Goal: Task Accomplishment & Management: Use online tool/utility

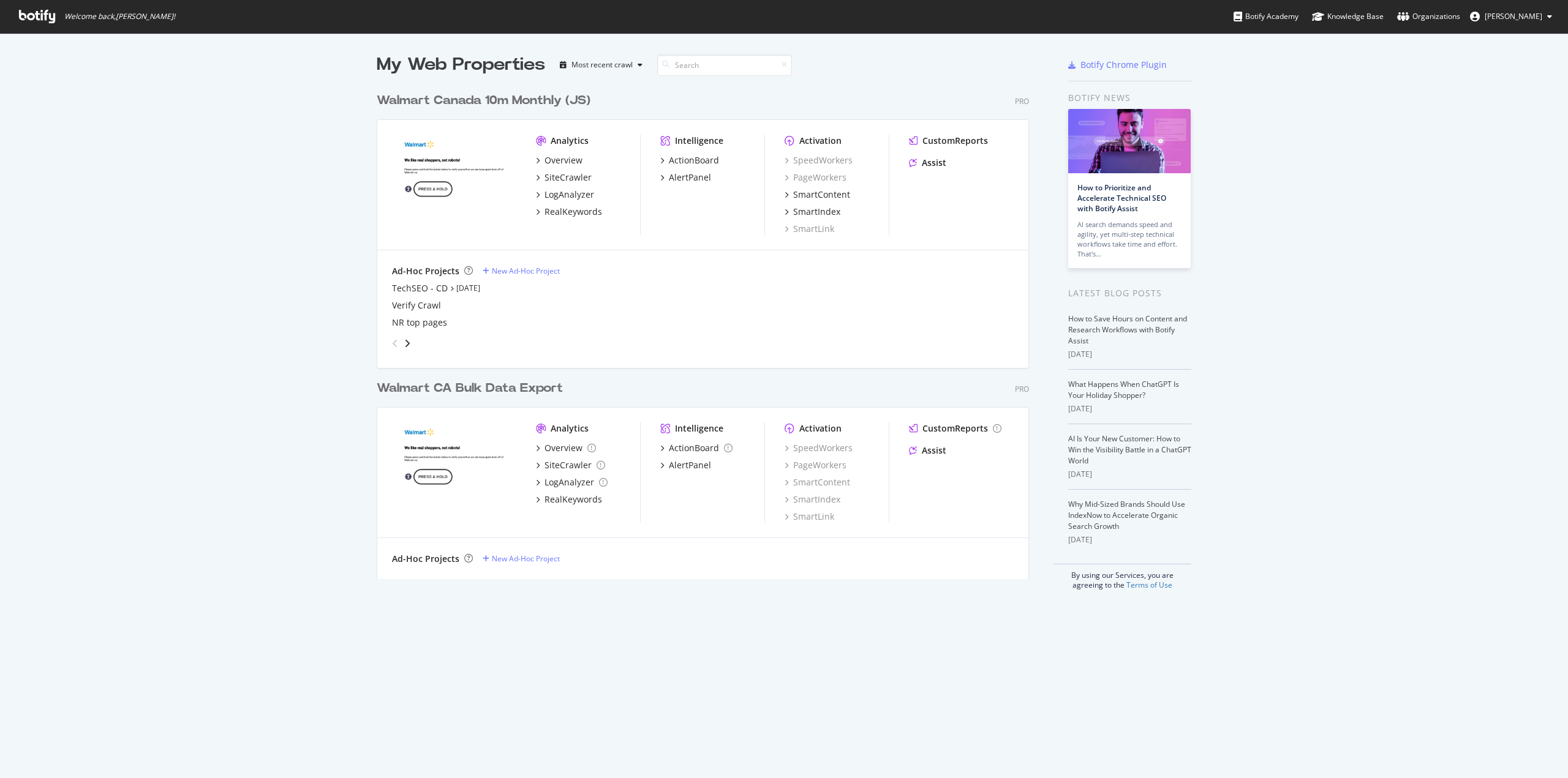
scroll to position [769, 1550]
click at [409, 292] on div "TechSEO - CD" at bounding box center [420, 289] width 56 height 12
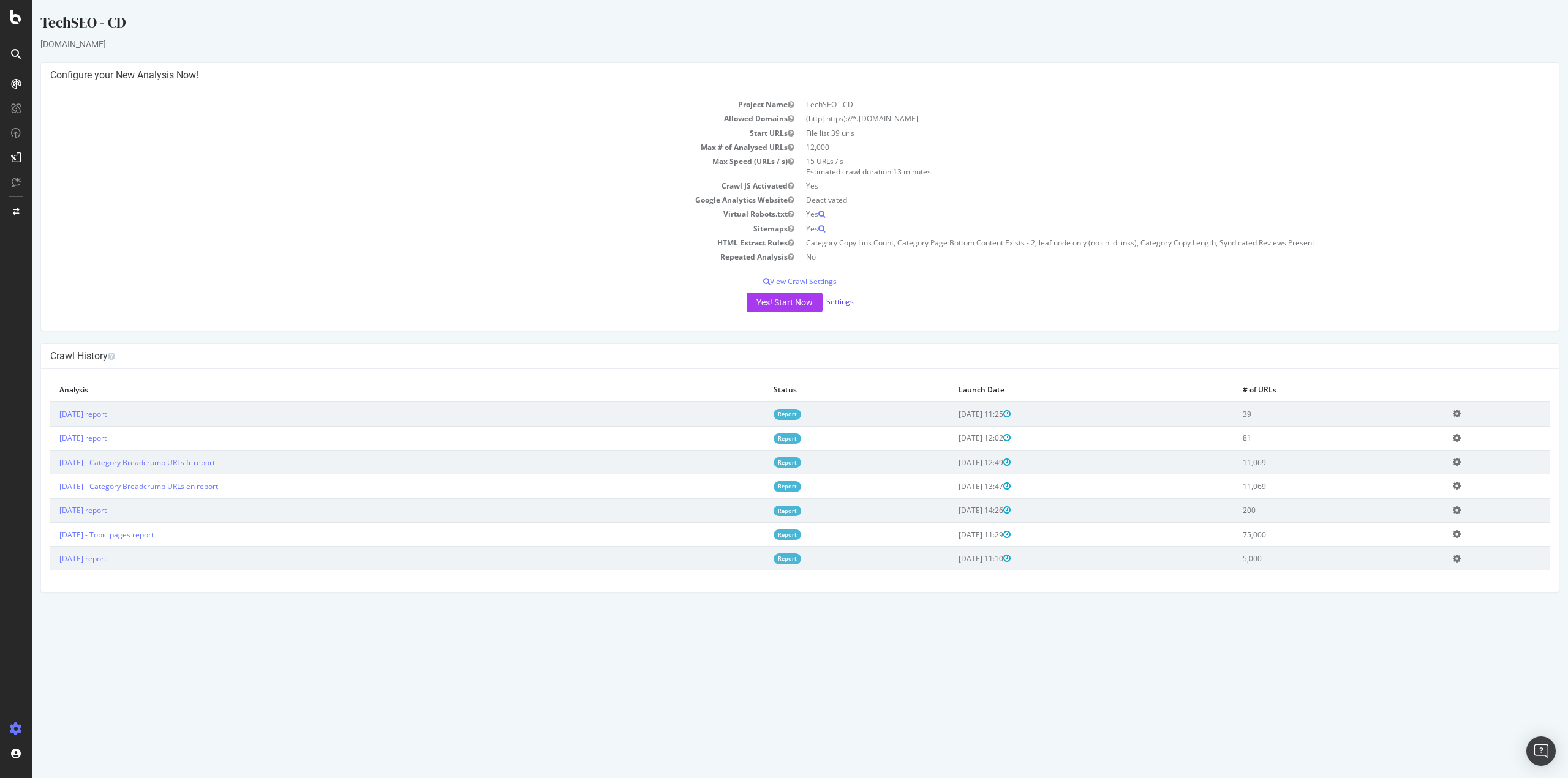
click at [850, 304] on link "Settings" at bounding box center [840, 301] width 27 height 10
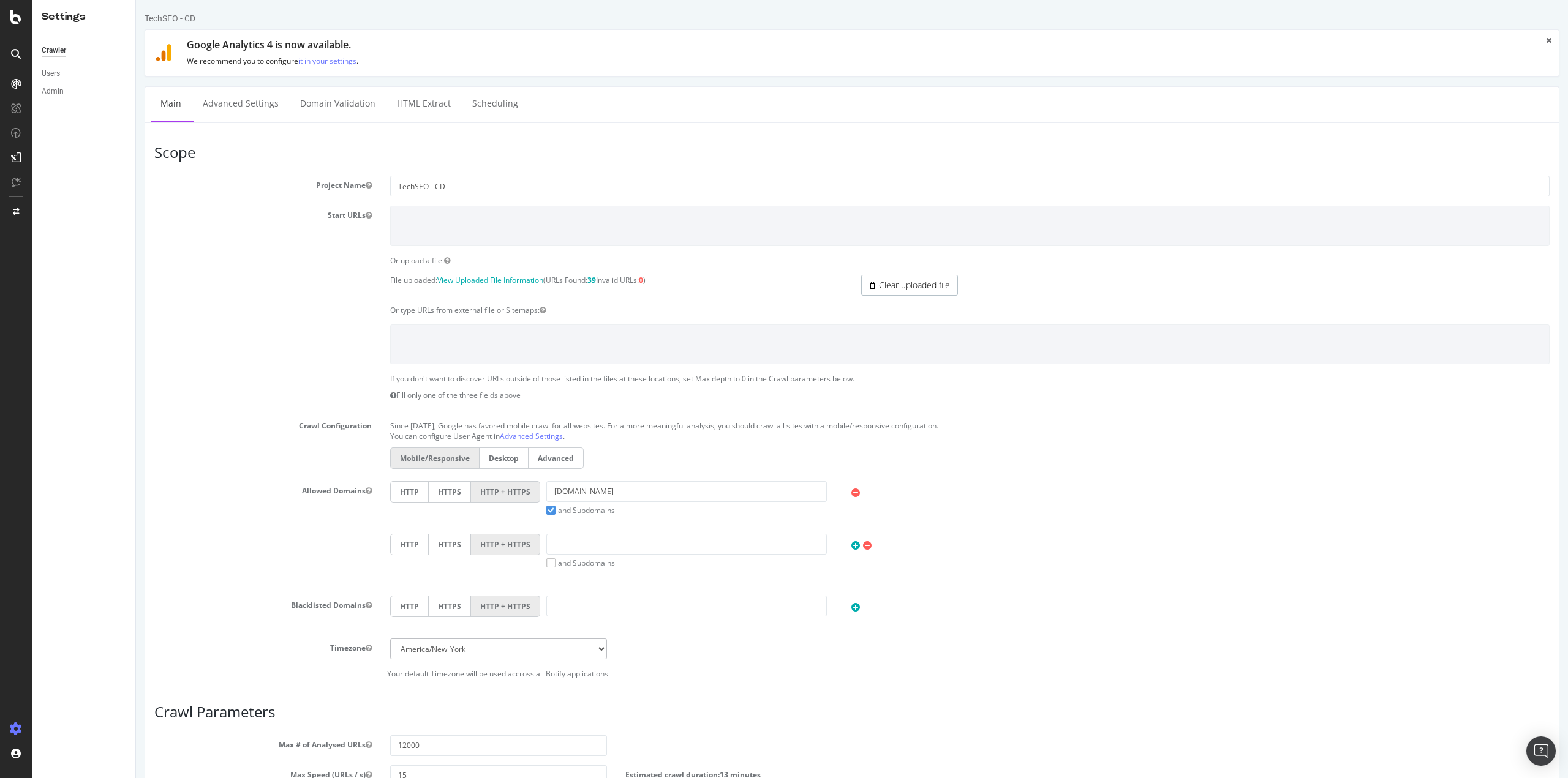
click at [920, 284] on link "Clear uploaded file" at bounding box center [910, 285] width 97 height 21
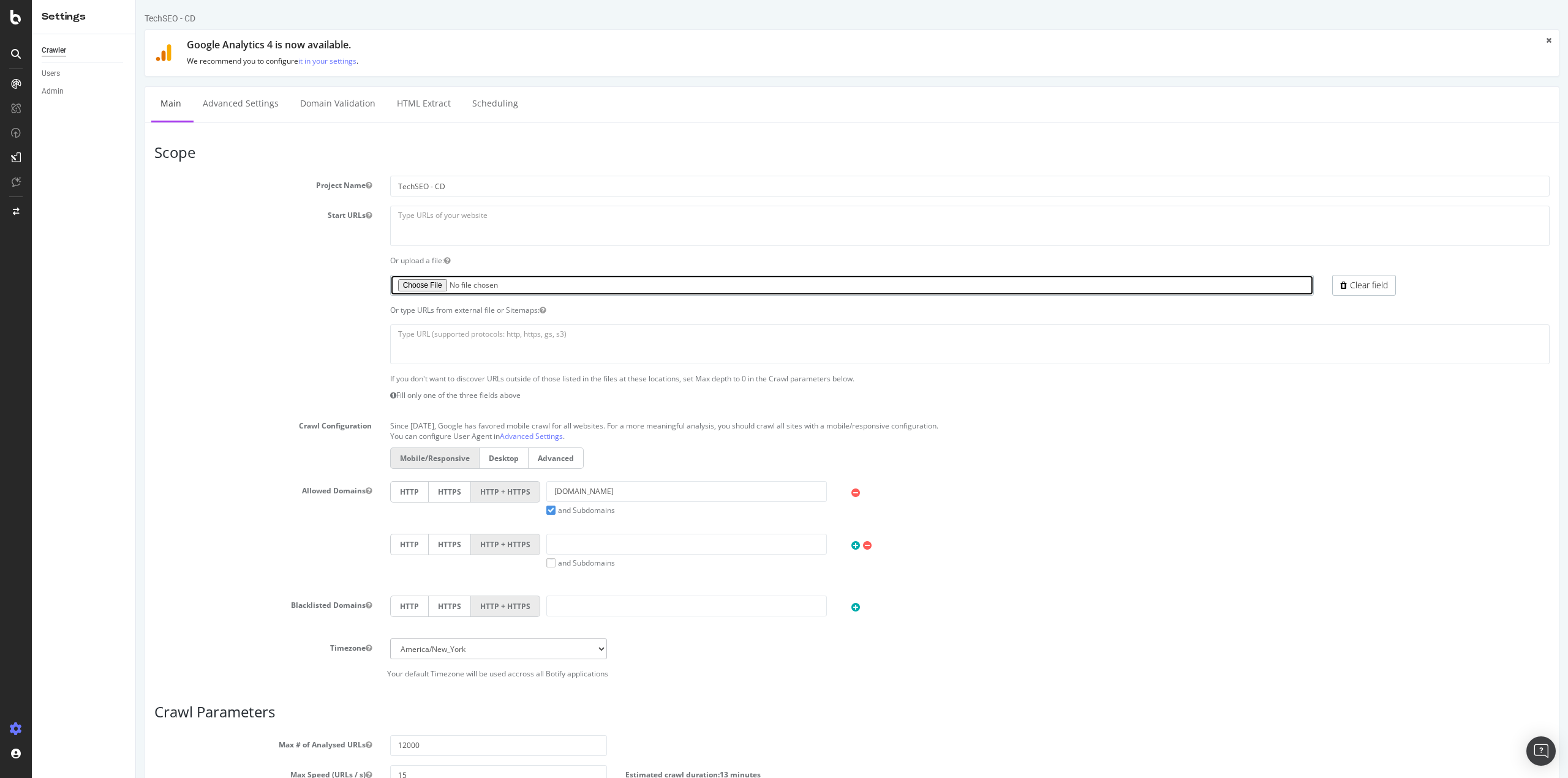
click at [414, 285] on input "file" at bounding box center [853, 285] width 924 height 21
type input "C:\fakepath\neha ask v3.txt"
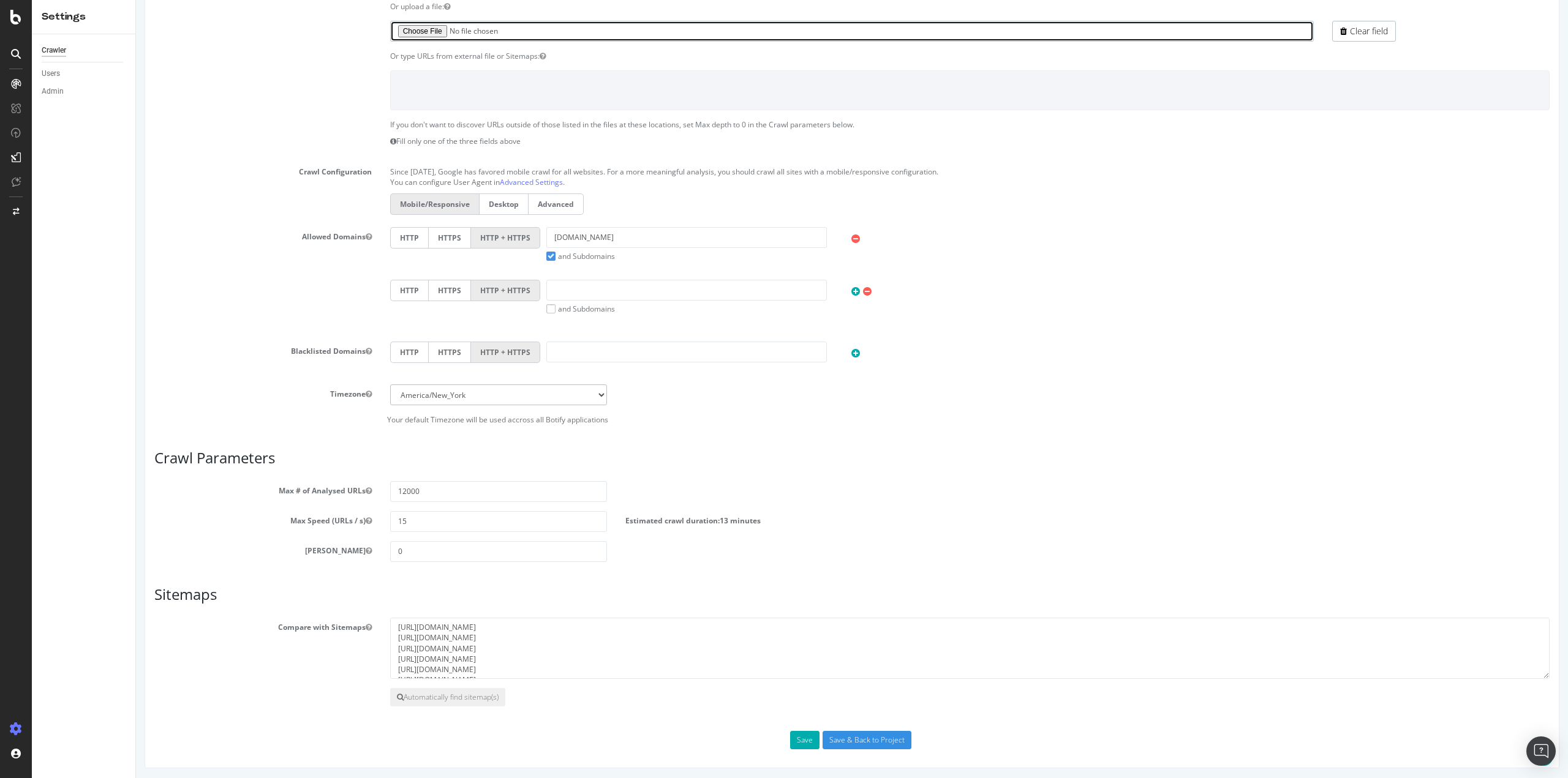
scroll to position [257, 0]
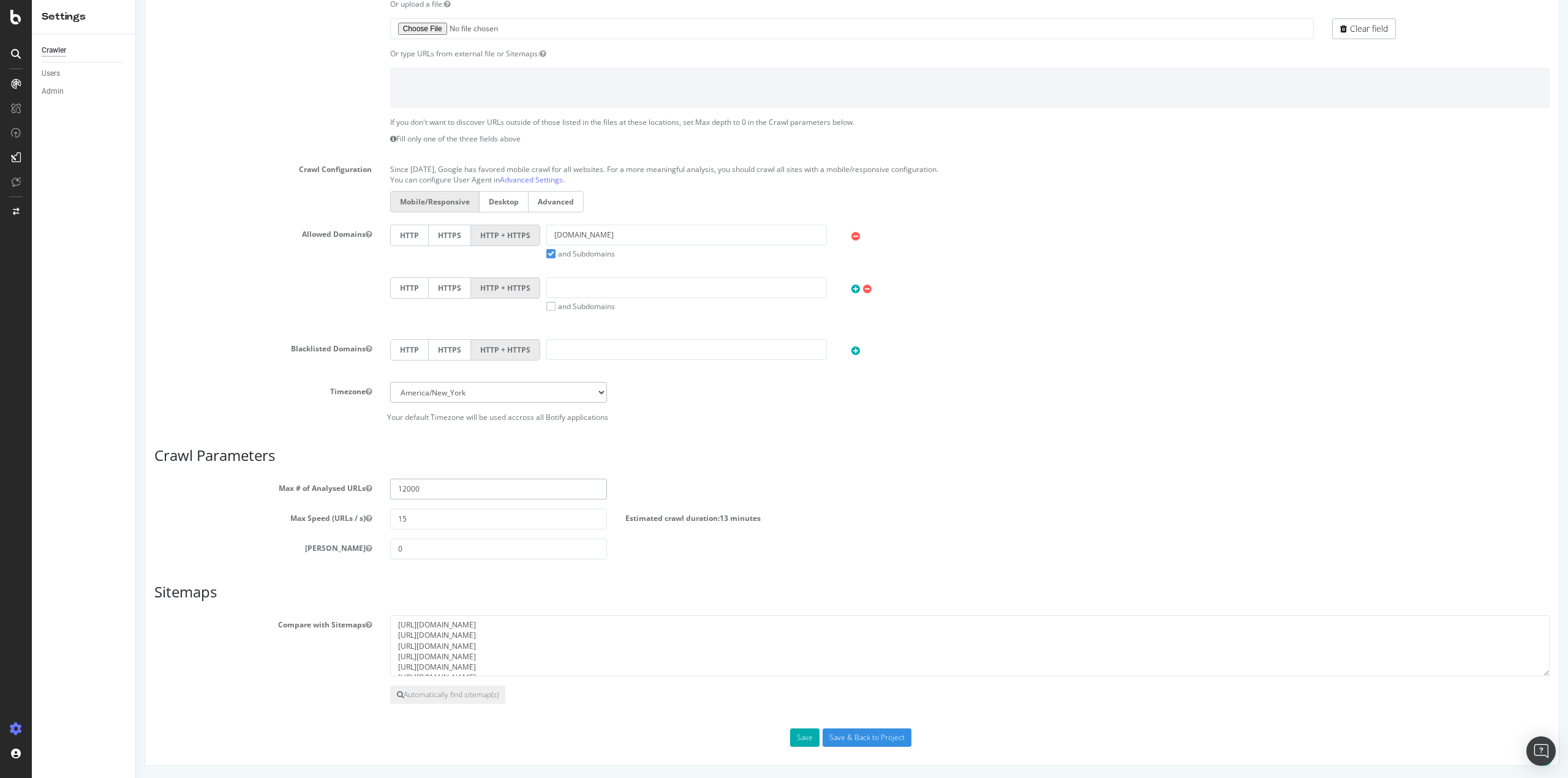
drag, startPoint x: 434, startPoint y: 490, endPoint x: 348, endPoint y: 490, distance: 86.0
click at [349, 490] on div "Max # of Analysed URLs 12000" at bounding box center [852, 489] width 1414 height 21
type input "500"
click at [695, 599] on h3 "Sitemaps" at bounding box center [852, 592] width 1395 height 16
click at [807, 732] on button "Save" at bounding box center [804, 738] width 29 height 18
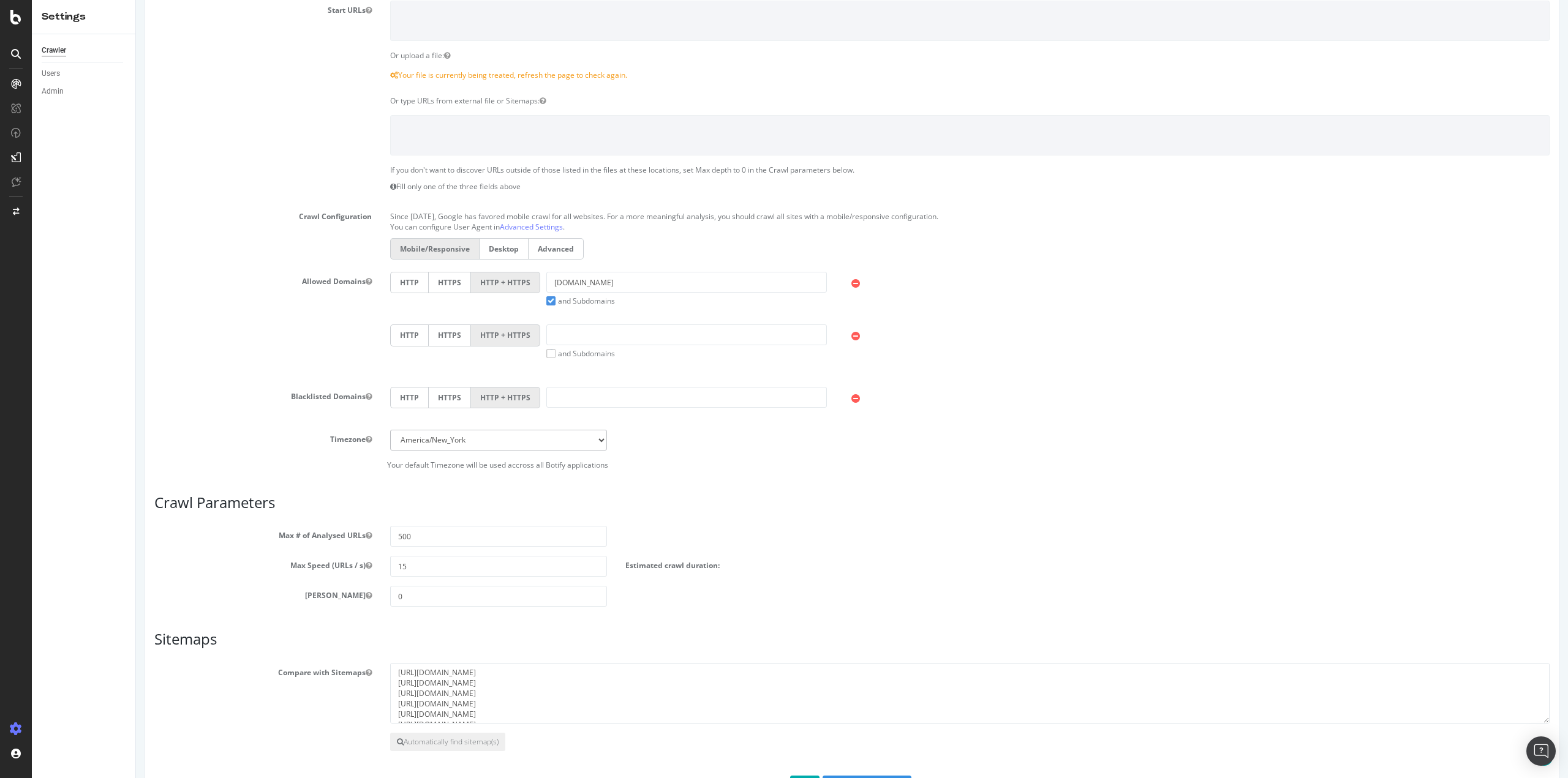
scroll to position [356, 0]
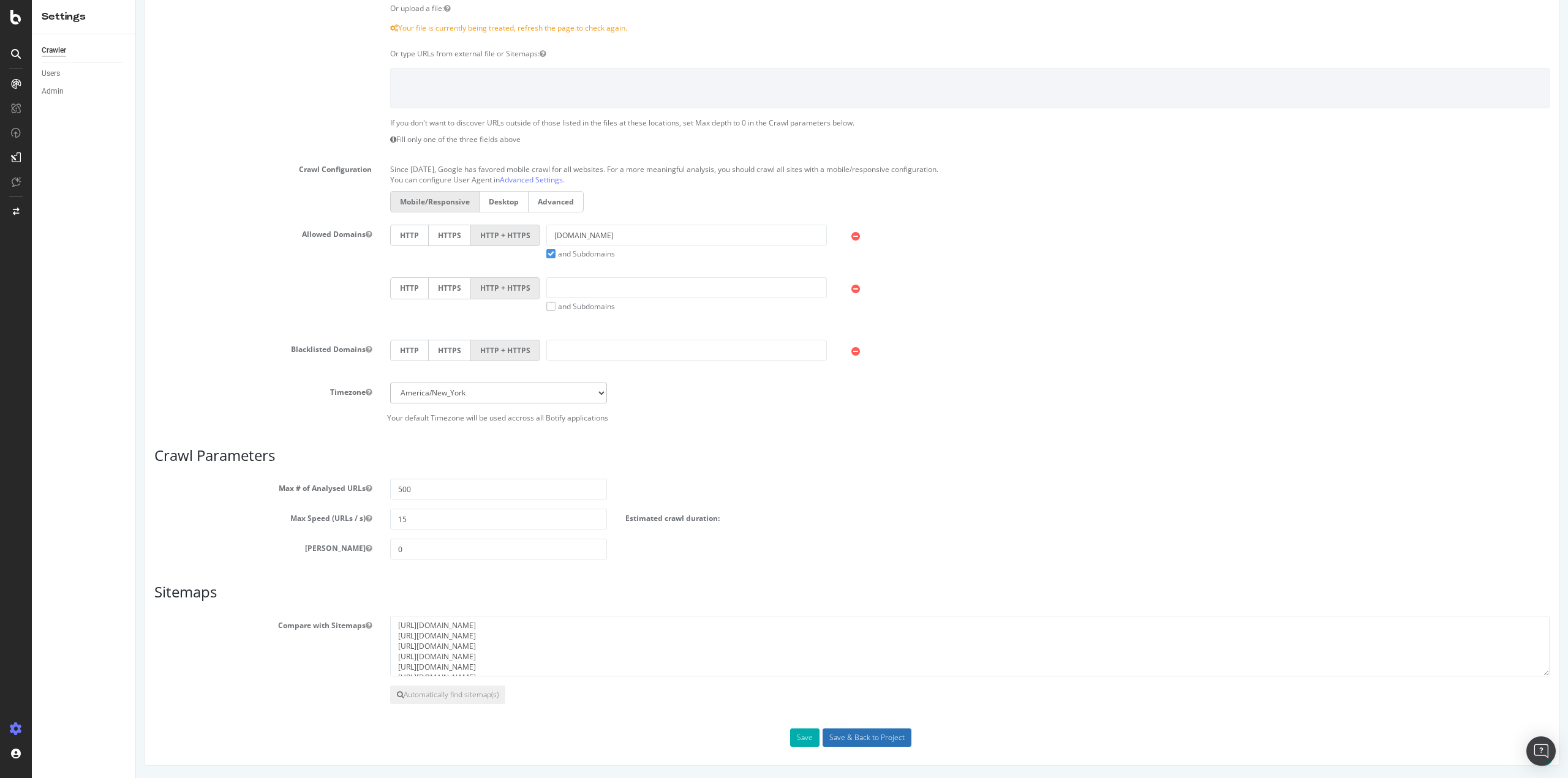
click at [879, 736] on input "Save & Back to Project" at bounding box center [867, 738] width 89 height 18
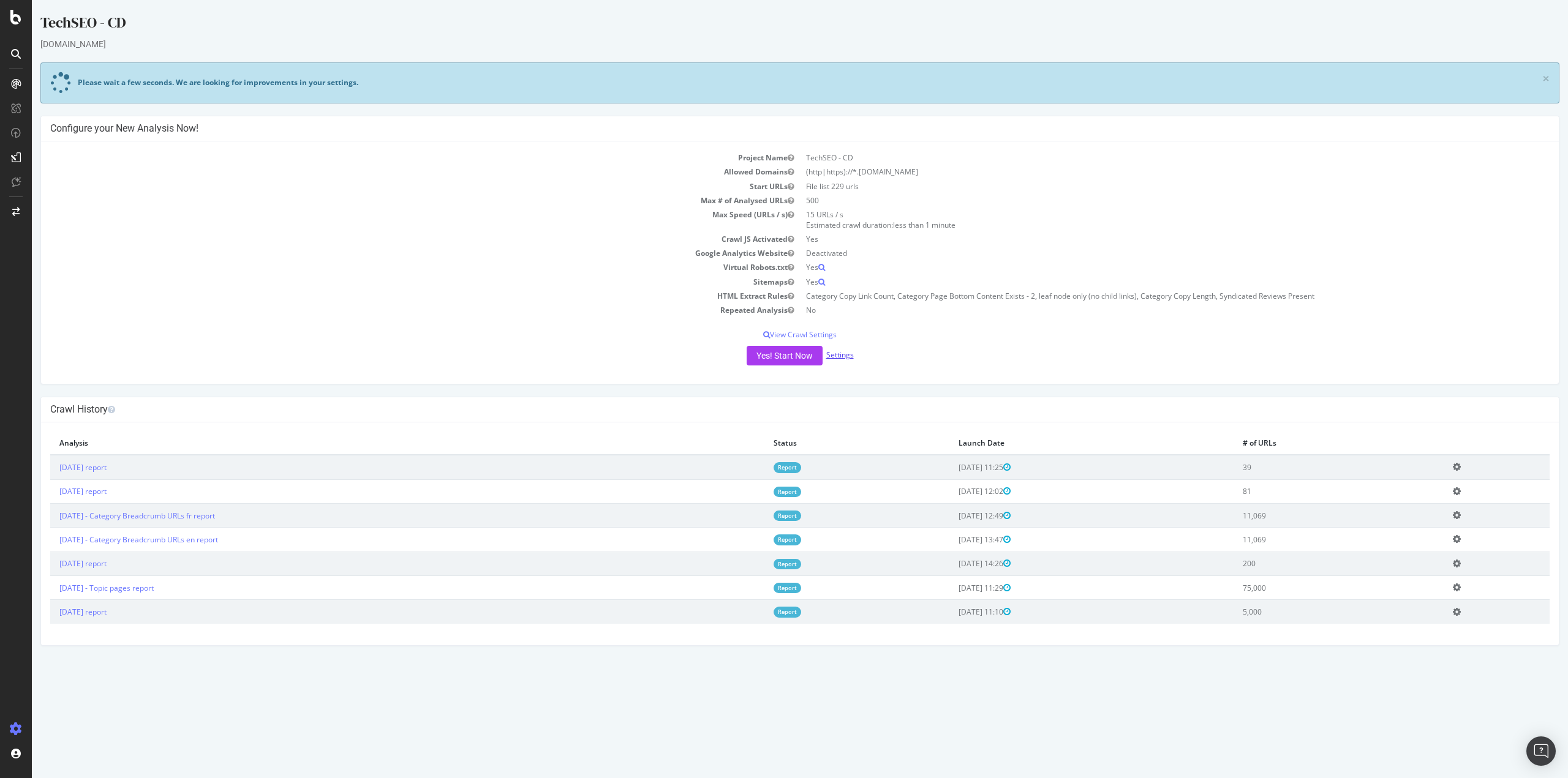
click at [842, 354] on link "Settings" at bounding box center [840, 354] width 27 height 10
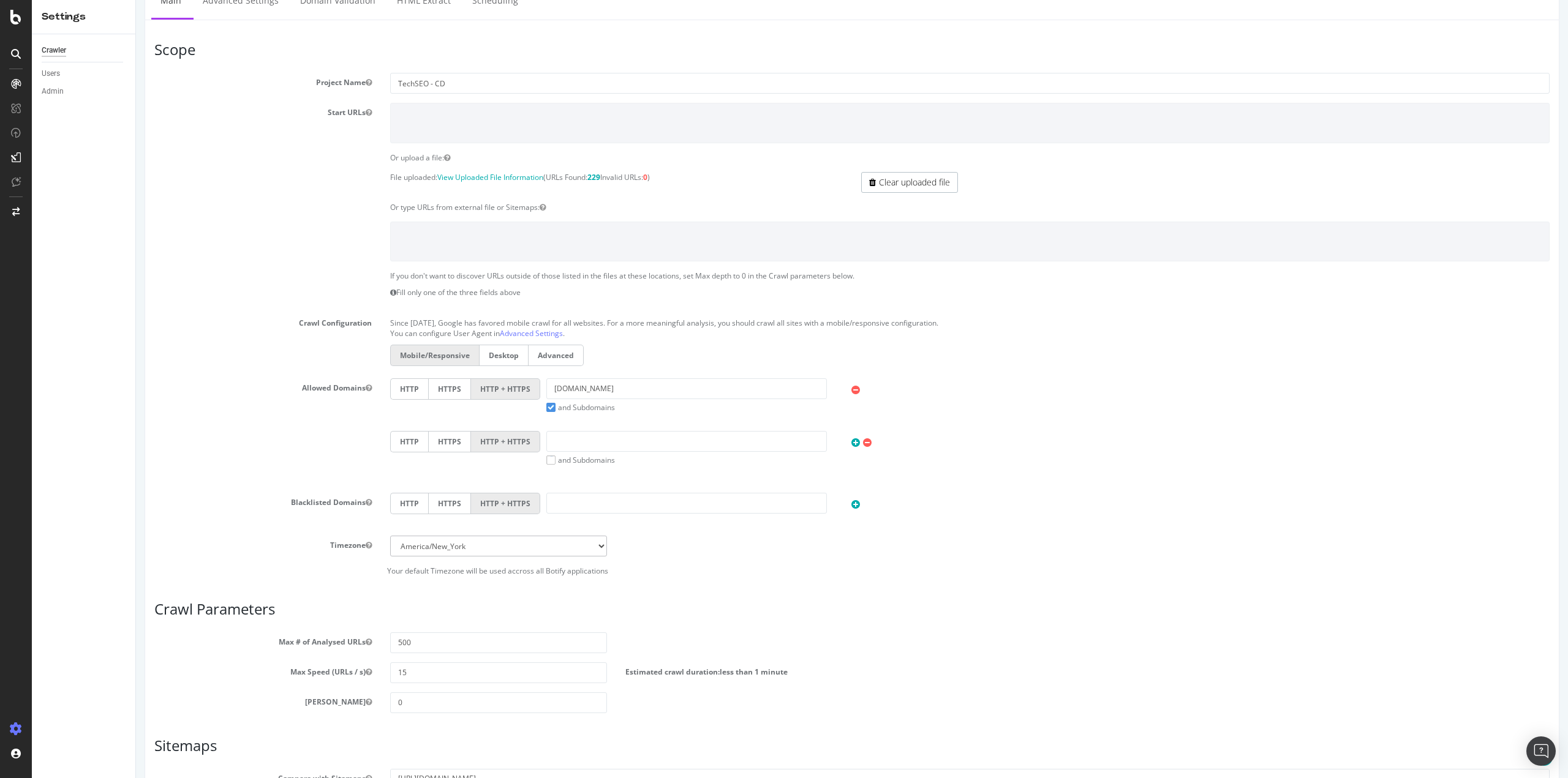
scroll to position [310, 0]
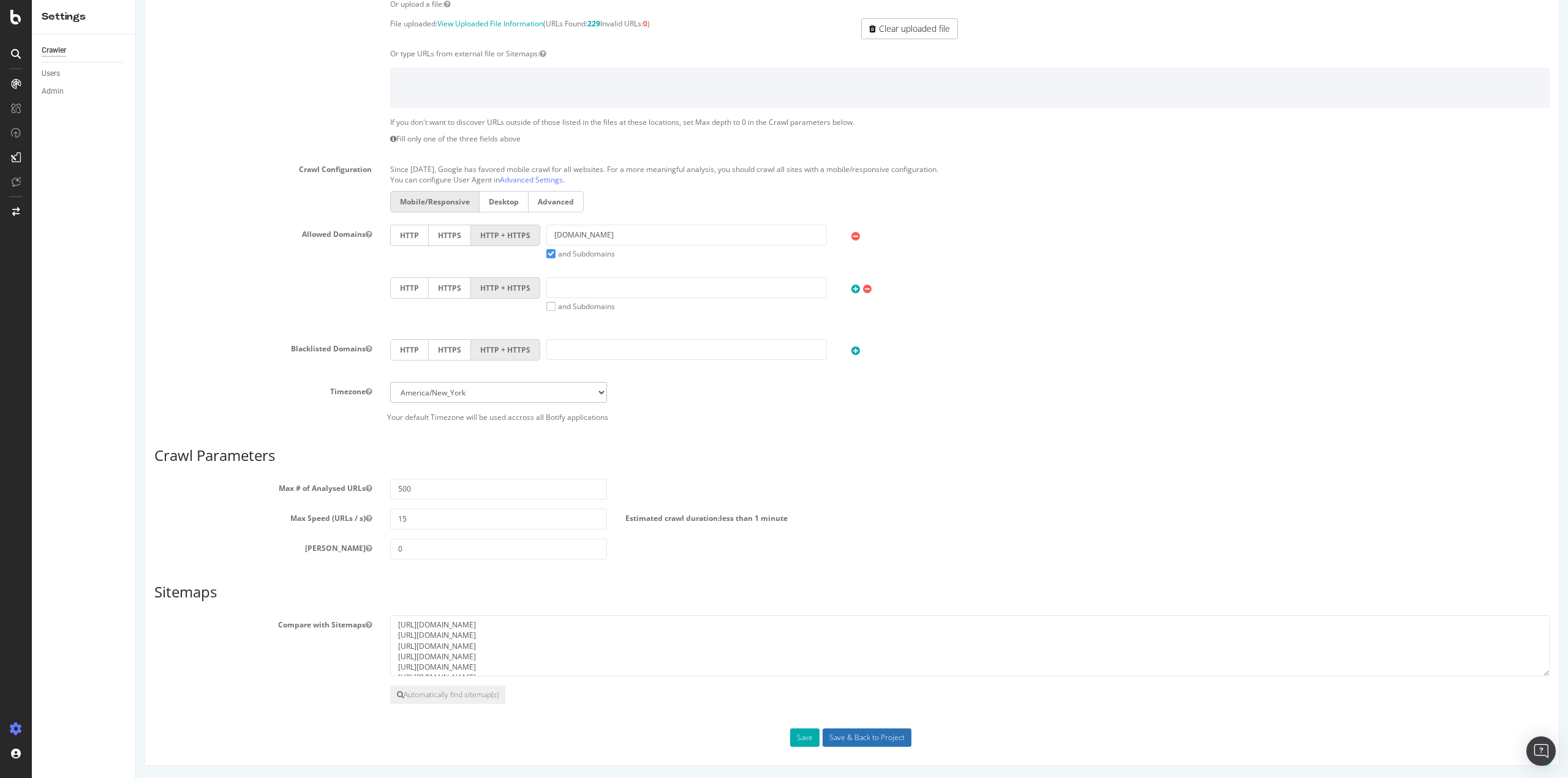
click at [874, 738] on input "Save & Back to Project" at bounding box center [867, 738] width 89 height 18
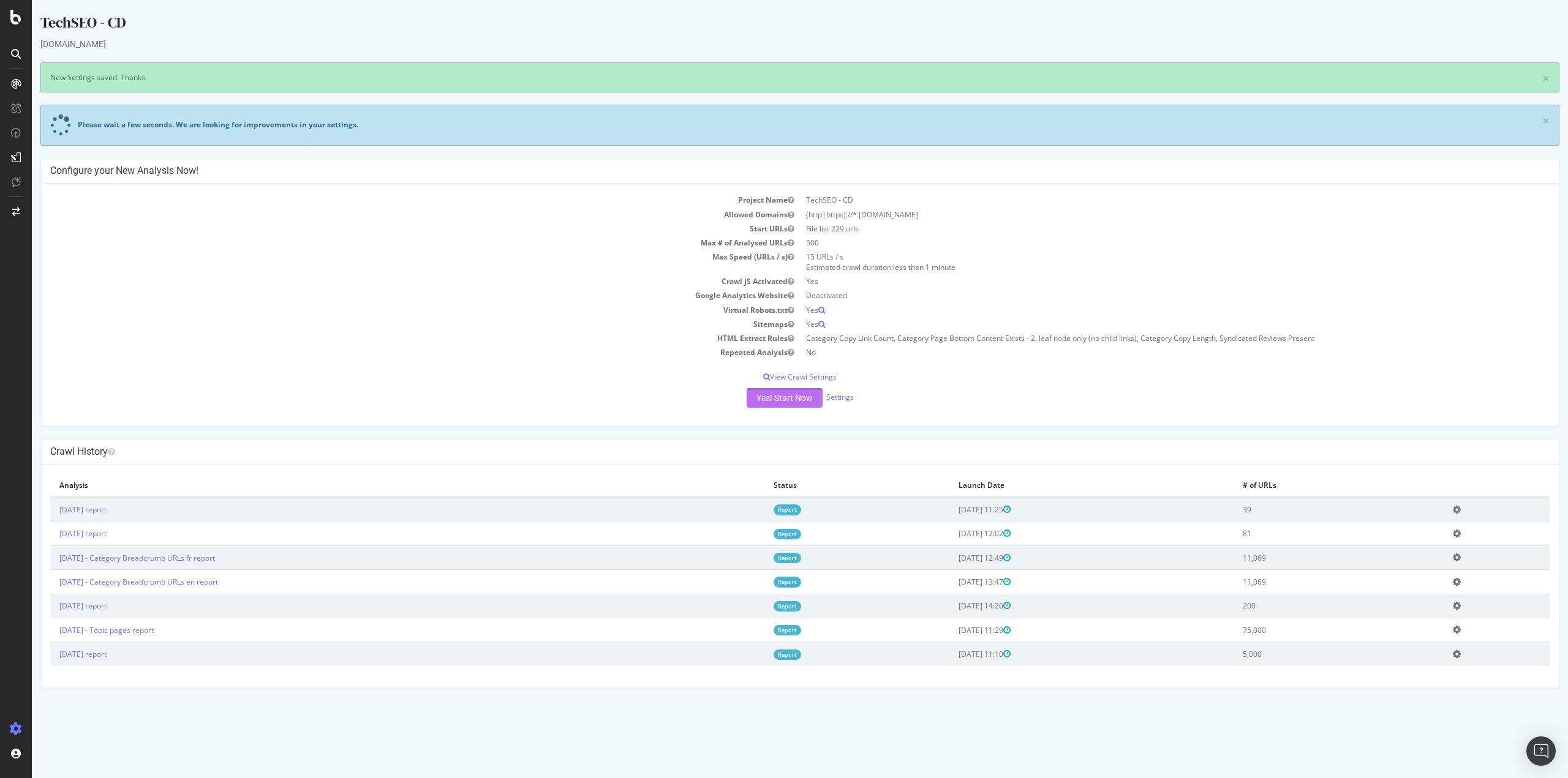
click at [790, 393] on button "Yes! Start Now" at bounding box center [784, 398] width 76 height 20
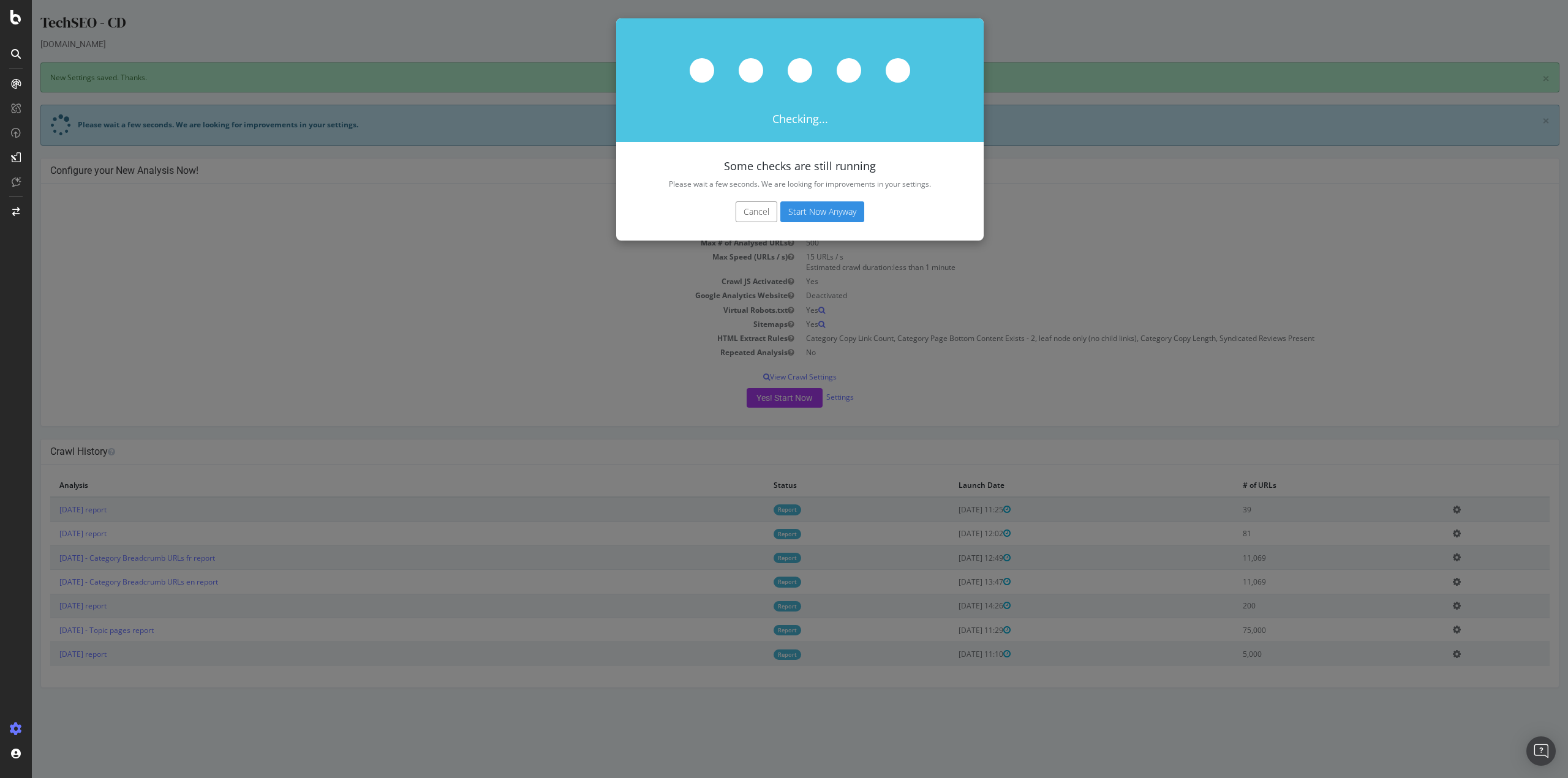
click at [810, 216] on button "Start Now Anyway" at bounding box center [822, 212] width 84 height 21
